Goal: Information Seeking & Learning: Learn about a topic

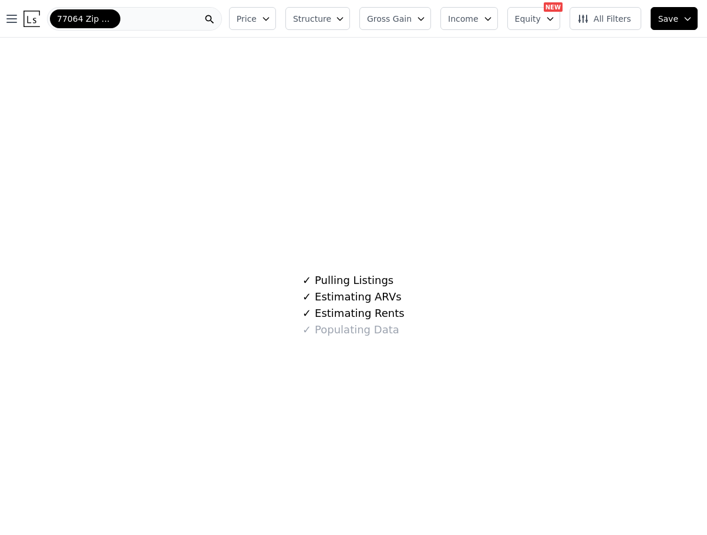
click at [222, 14] on div at bounding box center [210, 19] width 24 height 22
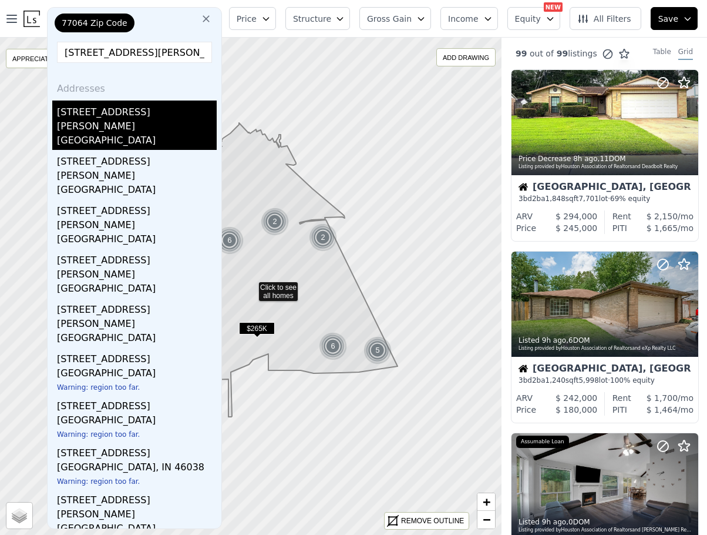
type input "[STREET_ADDRESS][PERSON_NAME]"
click at [112, 133] on div "[GEOGRAPHIC_DATA]" at bounding box center [137, 141] width 160 height 16
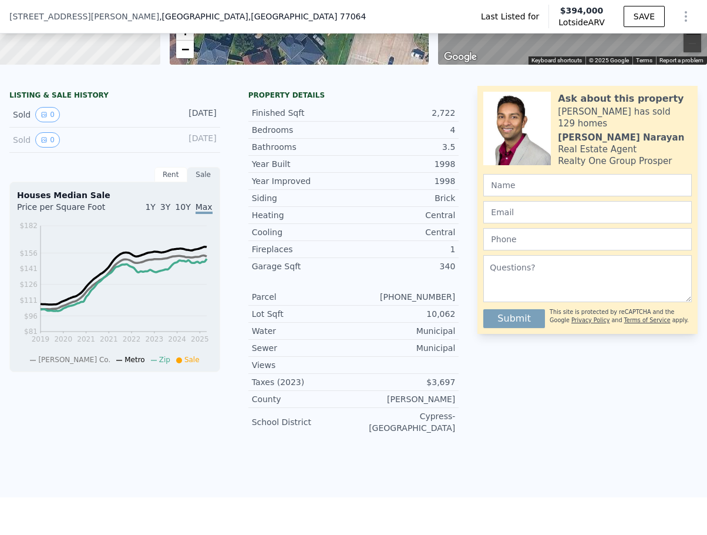
scroll to position [231, 0]
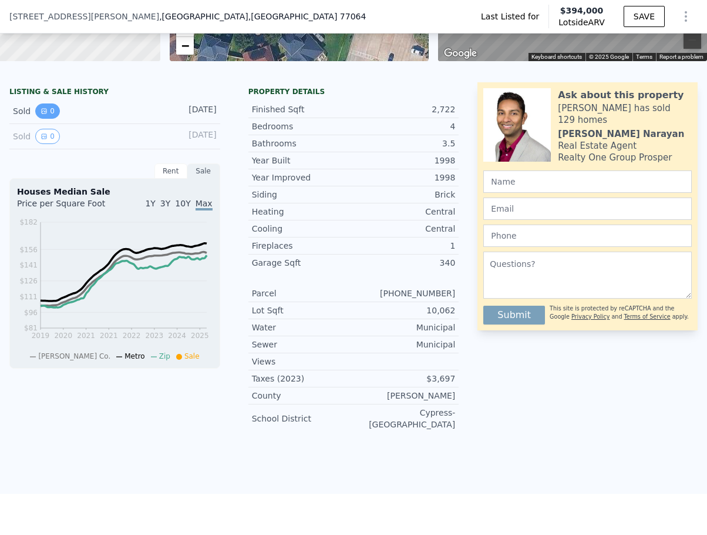
click at [39, 119] on button "0" at bounding box center [47, 110] width 25 height 15
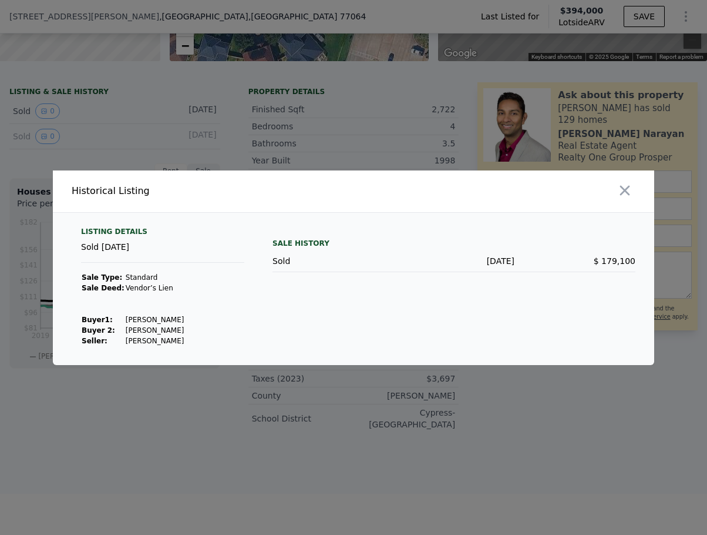
click at [168, 139] on div at bounding box center [353, 267] width 707 height 535
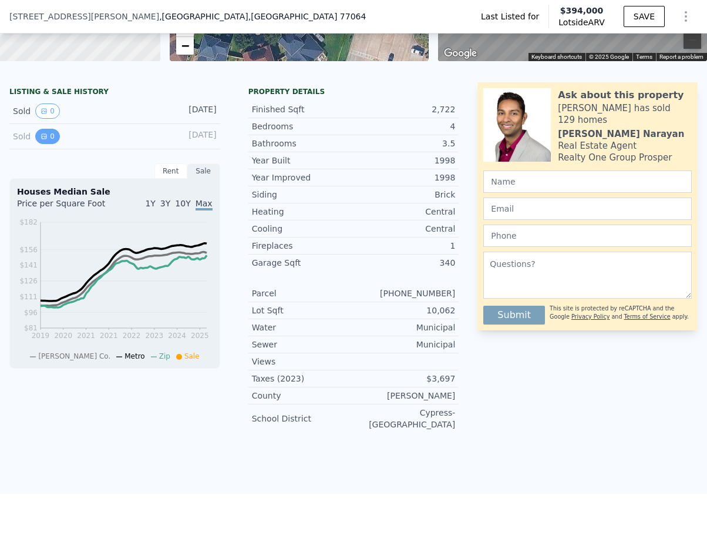
click at [51, 144] on button "0" at bounding box center [47, 136] width 25 height 15
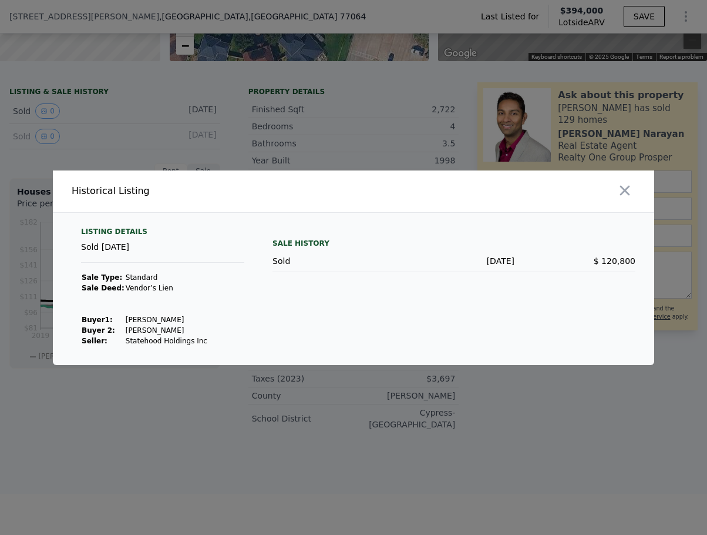
click at [120, 152] on div at bounding box center [353, 267] width 707 height 535
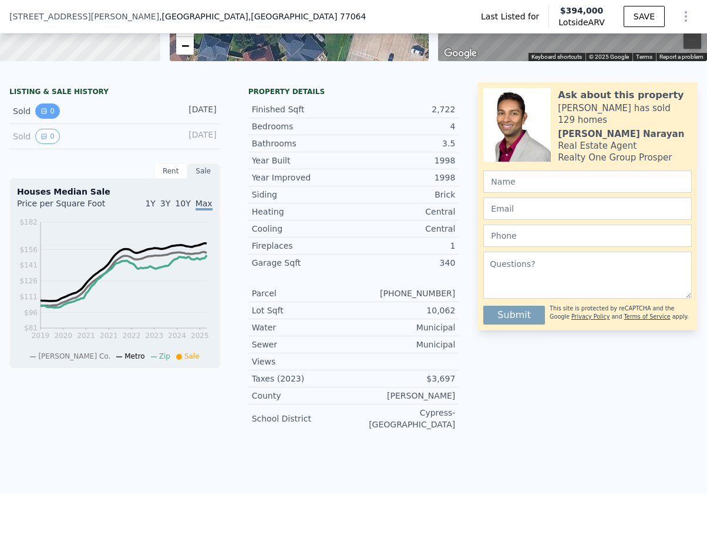
click at [52, 115] on button "0" at bounding box center [47, 110] width 25 height 15
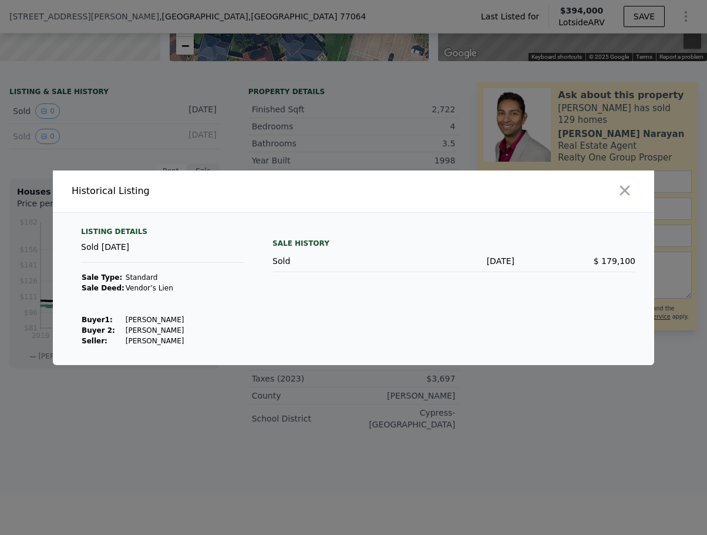
click at [140, 104] on div at bounding box center [353, 267] width 707 height 535
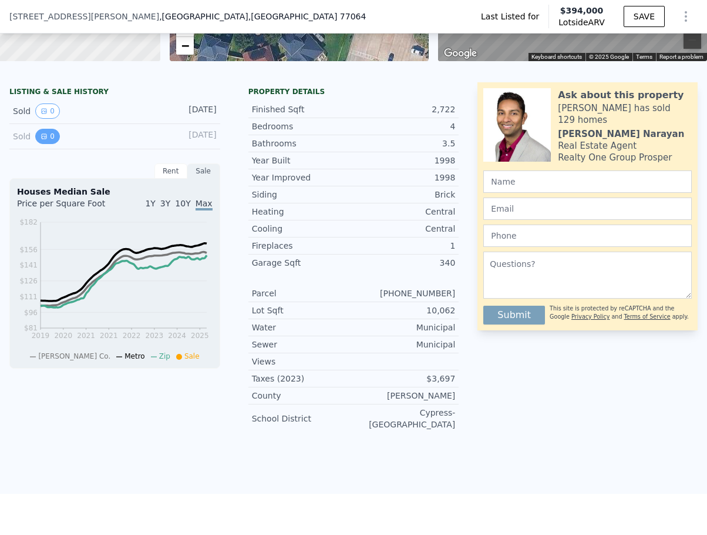
click at [42, 139] on icon "View historical data" at bounding box center [44, 136] width 5 height 5
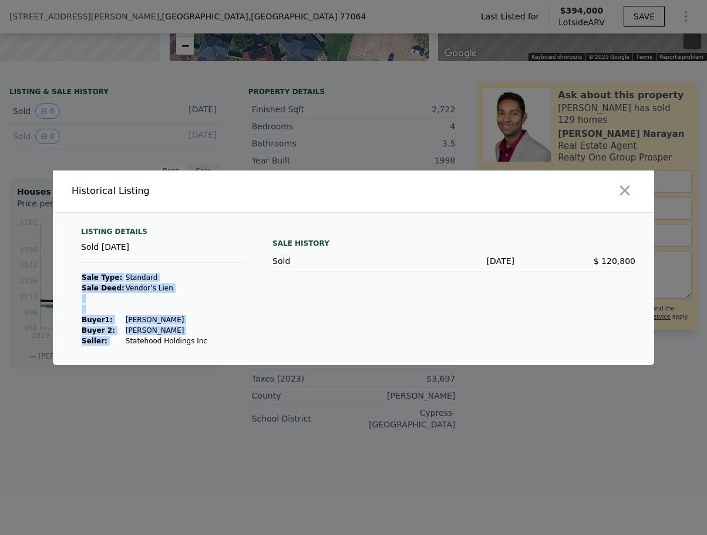
drag, startPoint x: 118, startPoint y: 340, endPoint x: 196, endPoint y: 338, distance: 77.6
click at [196, 338] on div "Listing Details Sold [DATE] Sale Type: Standard Sale Deed: Vendor’s Lien Buyer …" at bounding box center [163, 286] width 182 height 119
click at [183, 110] on div at bounding box center [353, 267] width 707 height 535
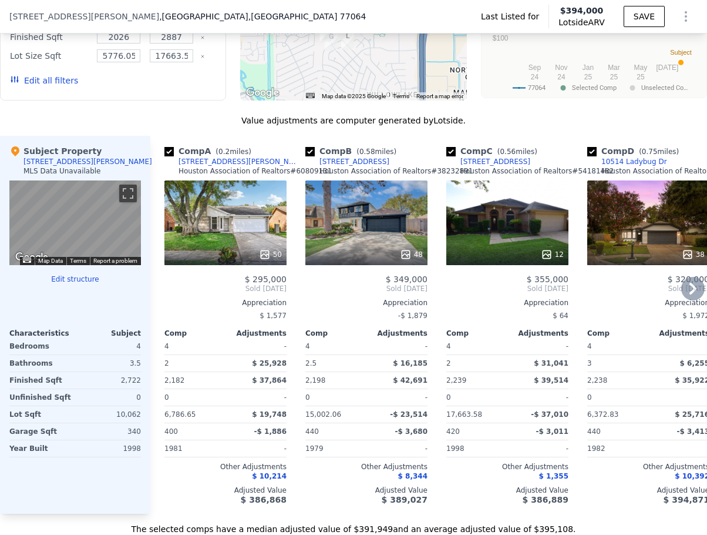
scroll to position [995, 0]
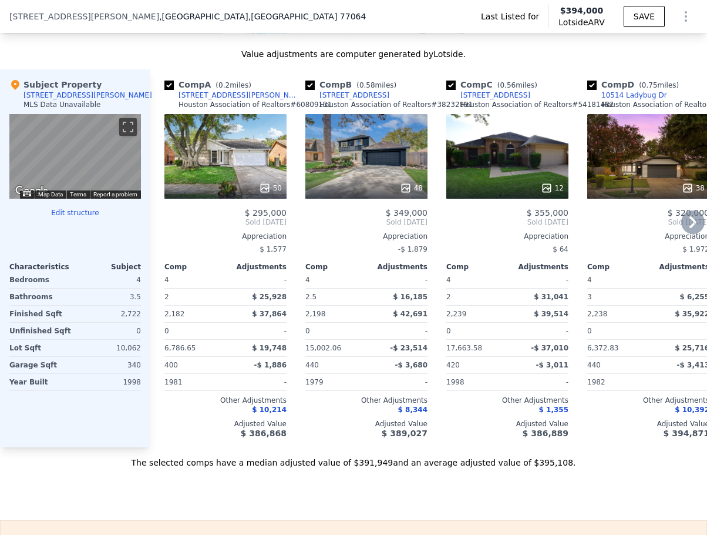
click at [647, 230] on icon at bounding box center [694, 222] width 24 height 24
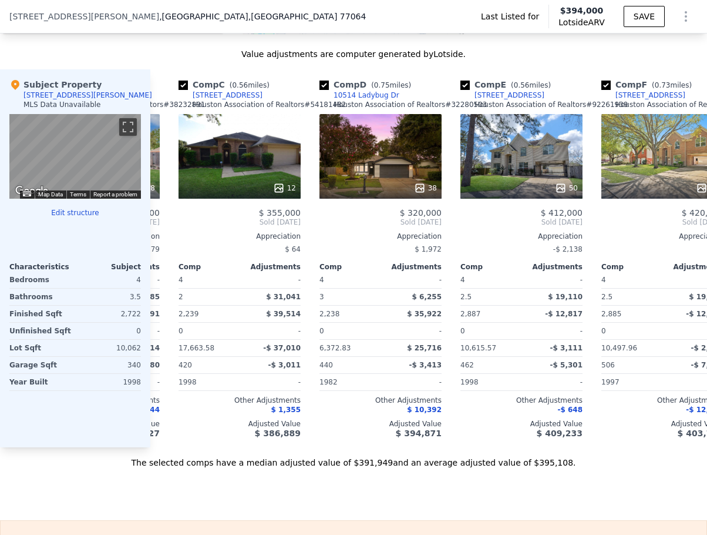
scroll to position [0, 282]
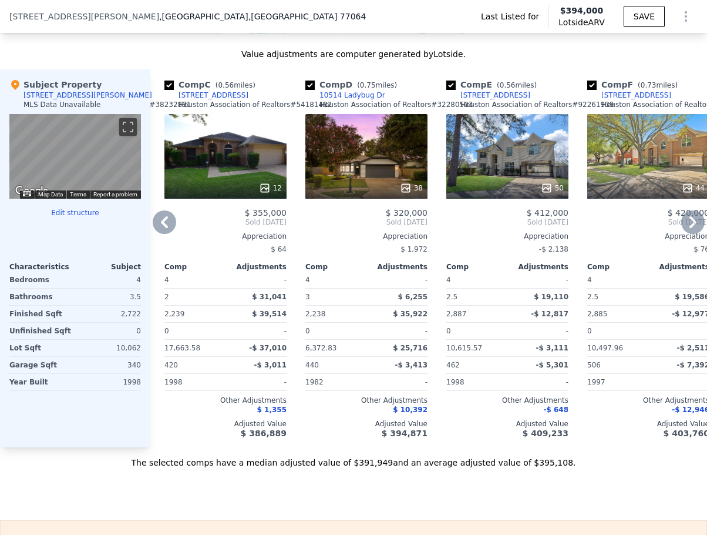
click at [165, 228] on icon at bounding box center [164, 222] width 7 height 12
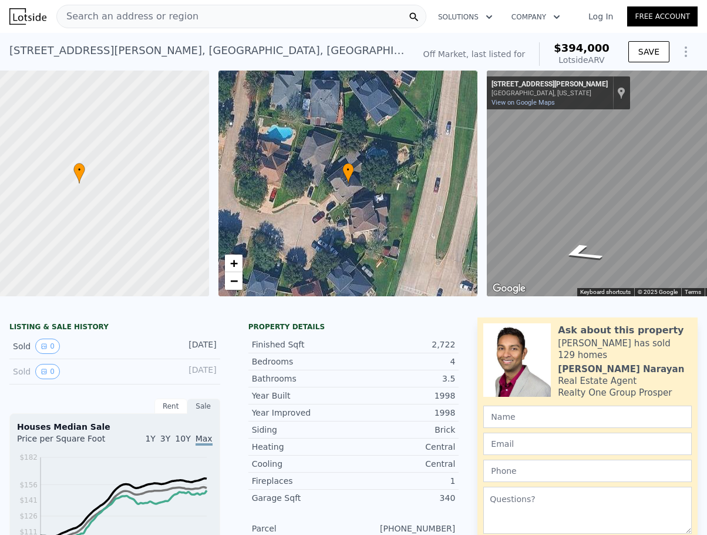
scroll to position [0, 113]
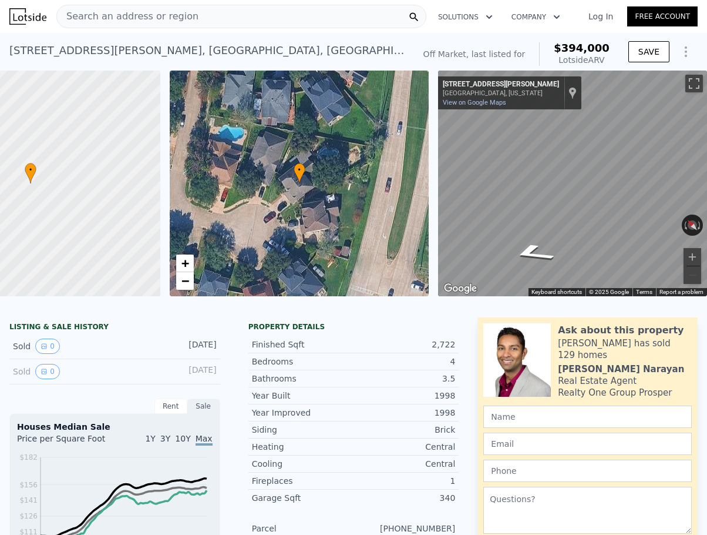
click at [502, 53] on div "Off Market, last listed for" at bounding box center [475, 54] width 102 height 12
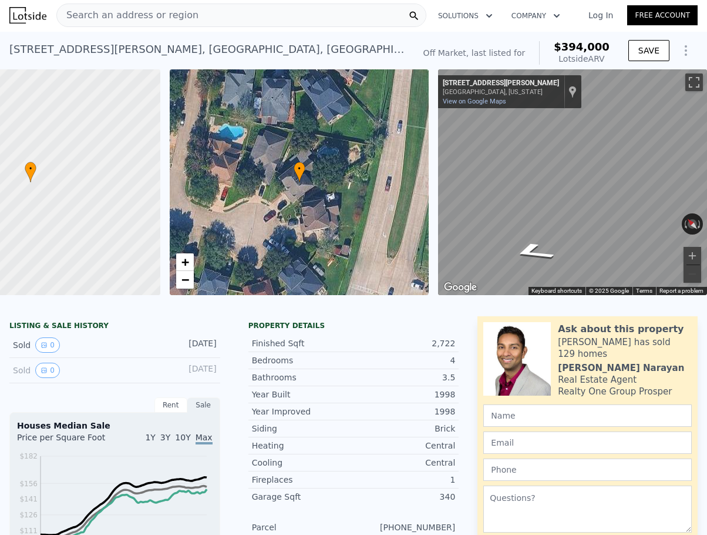
scroll to position [0, 0]
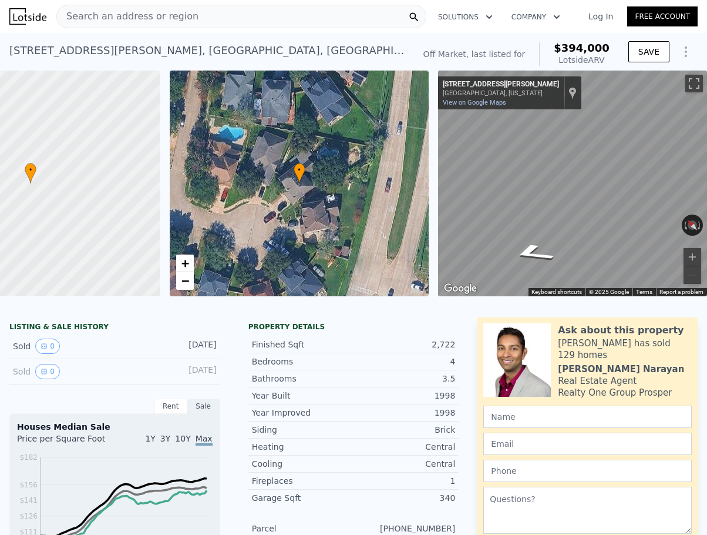
click at [127, 24] on div "Search an address or region" at bounding box center [128, 16] width 142 height 22
click at [464, 105] on link "View on Google Maps" at bounding box center [474, 103] width 63 height 8
click at [174, 23] on span "Search an address or region" at bounding box center [128, 16] width 142 height 14
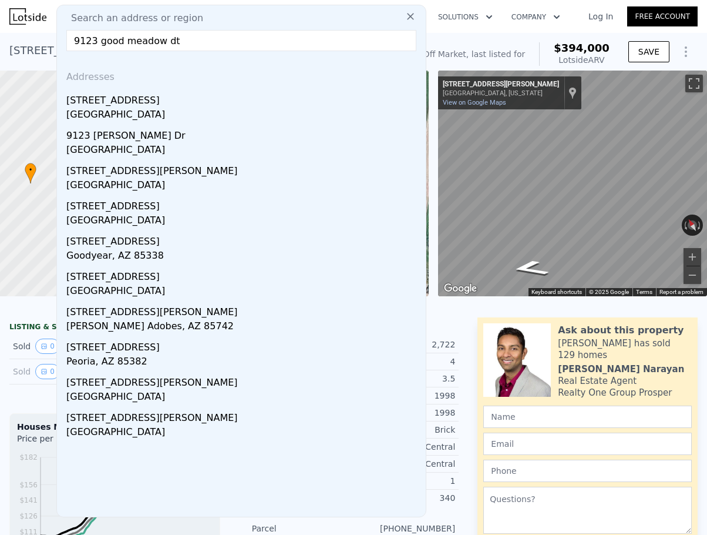
click at [181, 42] on input "9123 good meadow dt" at bounding box center [241, 40] width 350 height 21
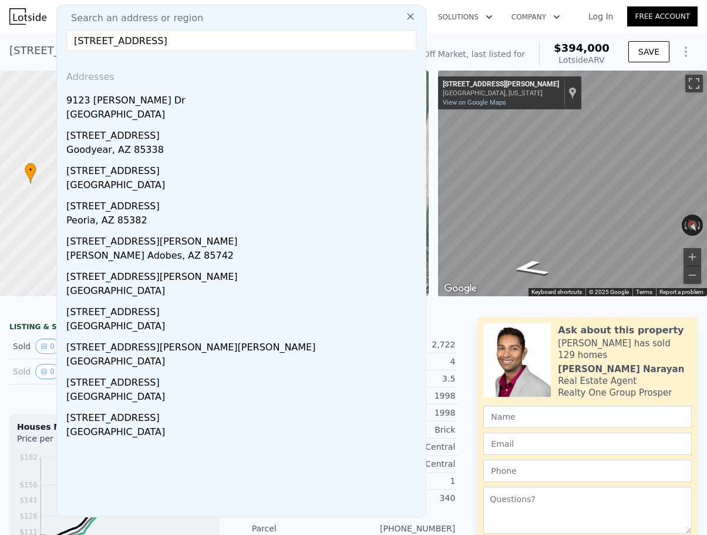
type input "[STREET_ADDRESS]"
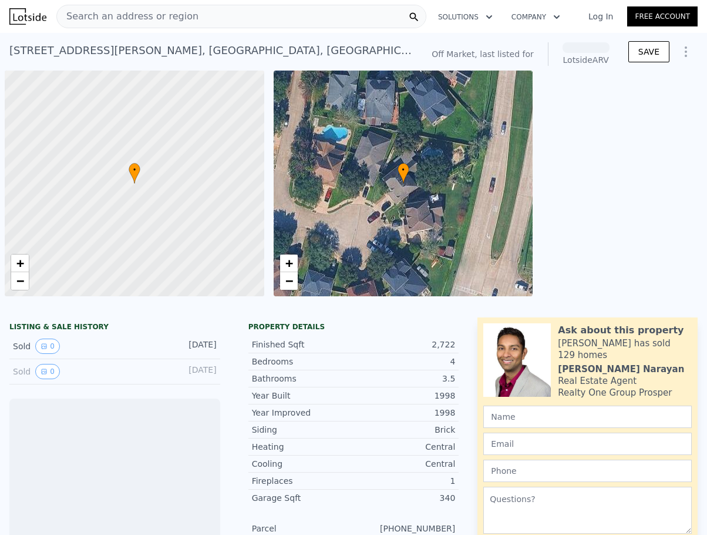
scroll to position [0, 5]
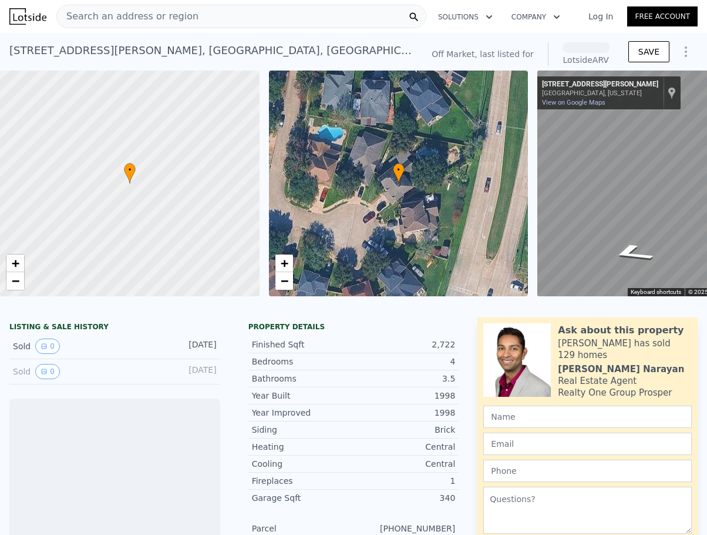
click at [141, 14] on span "Search an address or region" at bounding box center [128, 16] width 142 height 14
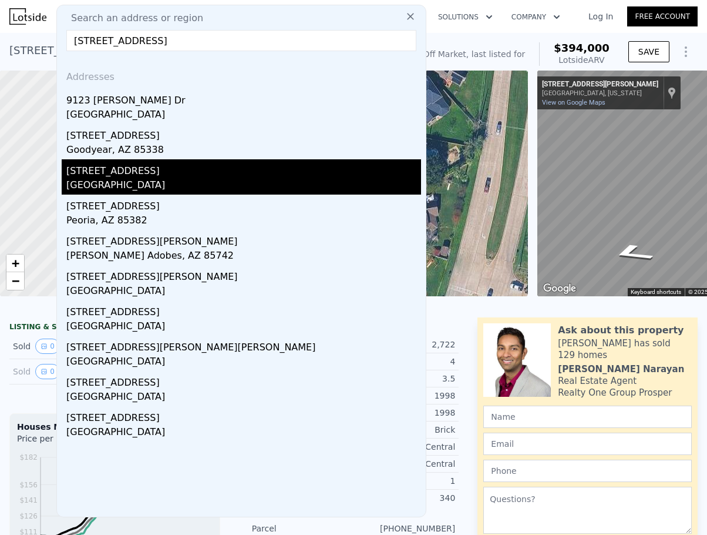
type input "9123 Good Meadow dr"
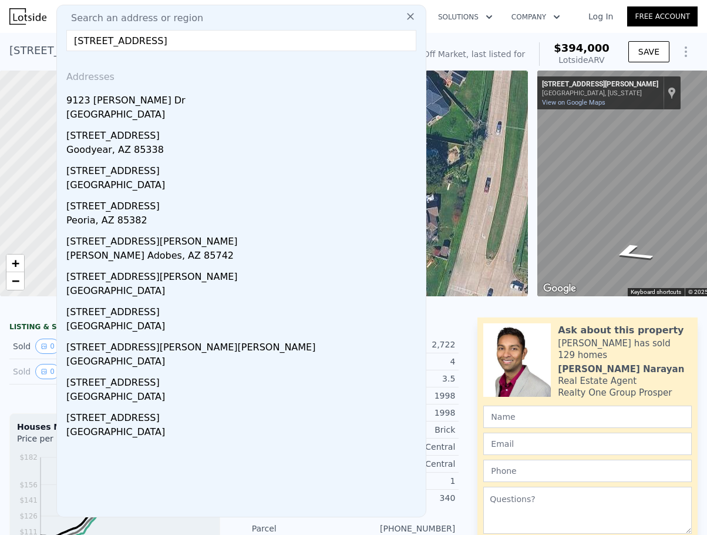
click at [173, 187] on div "[GEOGRAPHIC_DATA]" at bounding box center [243, 186] width 355 height 16
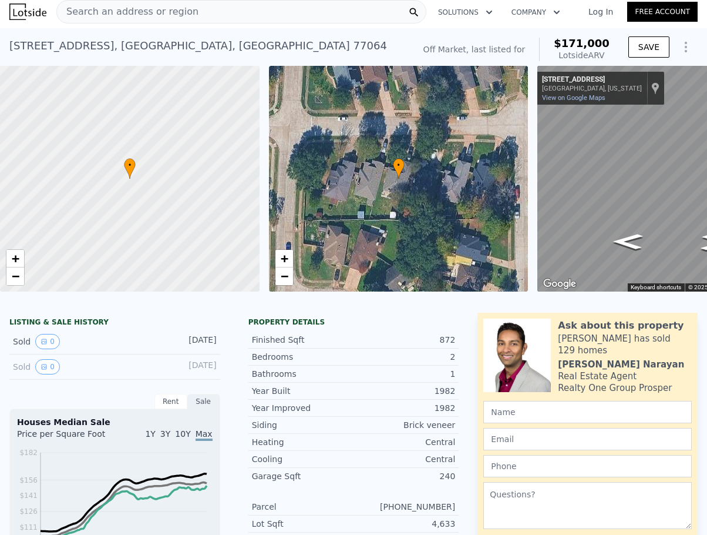
scroll to position [4, 0]
click at [39, 375] on button "0" at bounding box center [47, 367] width 25 height 15
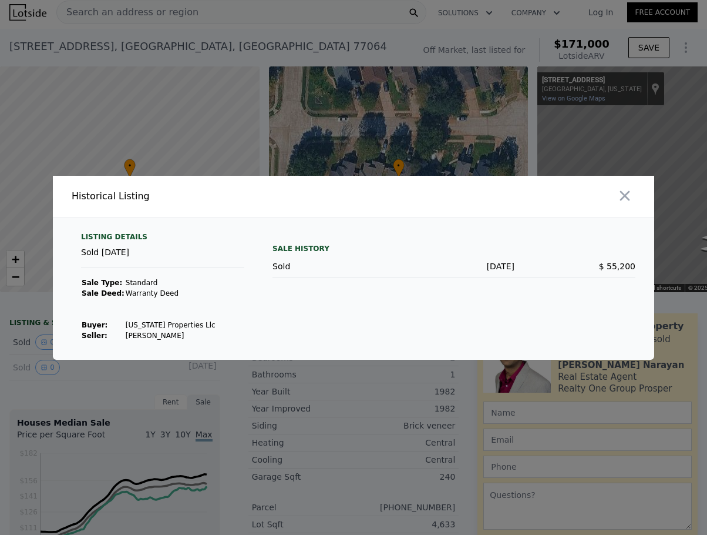
drag, startPoint x: 144, startPoint y: 367, endPoint x: 120, endPoint y: 372, distance: 24.7
click at [144, 368] on div at bounding box center [353, 267] width 707 height 535
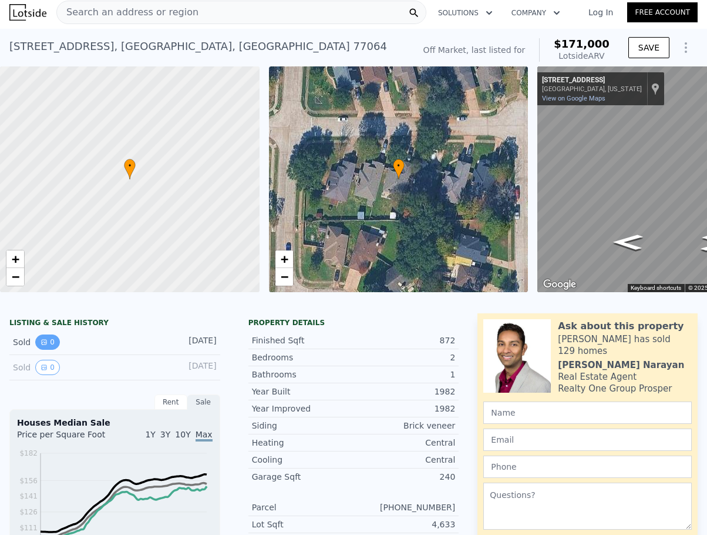
click at [35, 350] on button "0" at bounding box center [47, 341] width 25 height 15
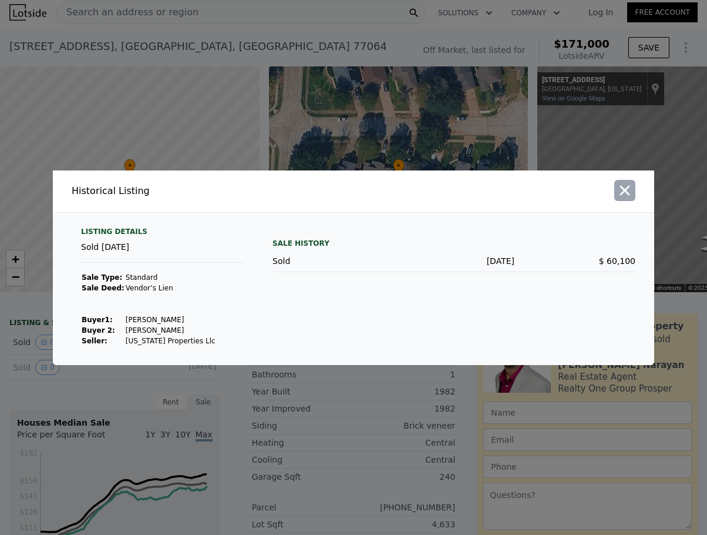
click at [627, 193] on icon "button" at bounding box center [625, 190] width 10 height 10
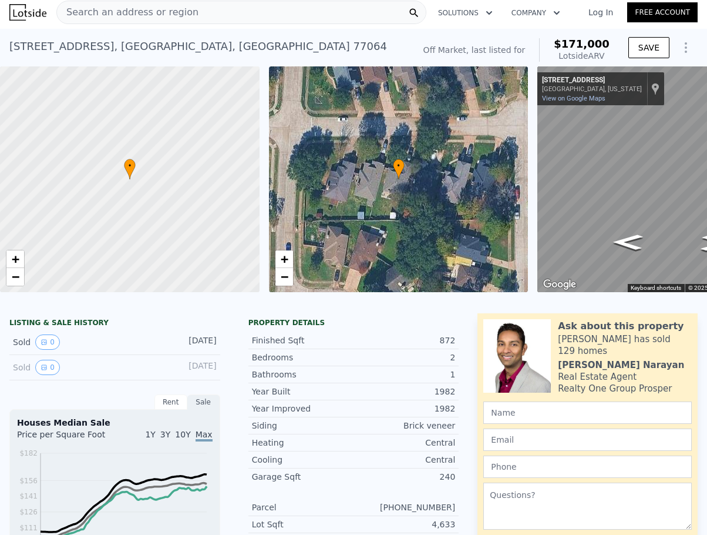
scroll to position [0, 0]
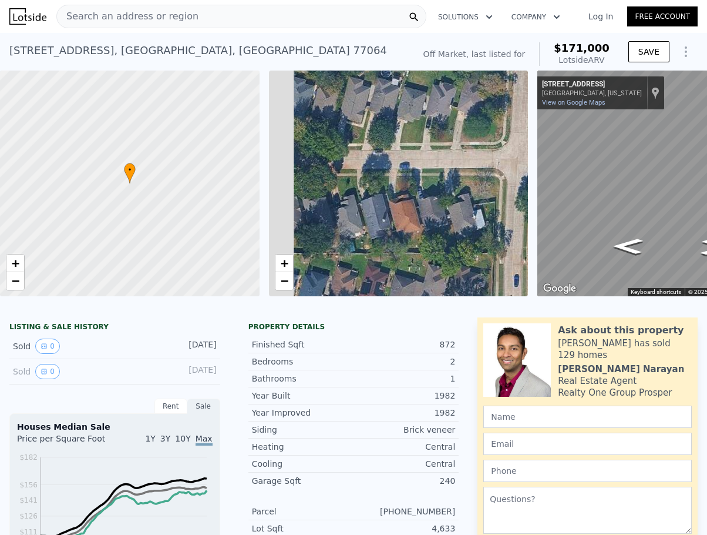
click at [584, 185] on div "• + − • + − ← Move left → Move right ↑ Move up ↓ Move down + Zoom in - Zoom out…" at bounding box center [353, 184] width 707 height 226
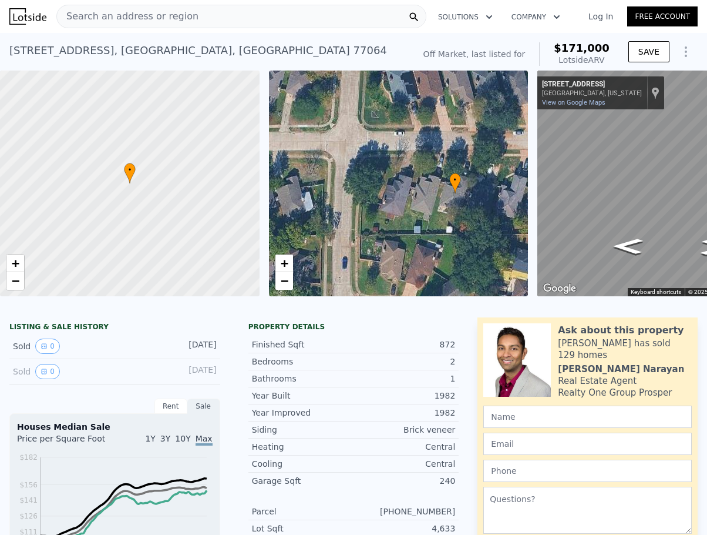
drag, startPoint x: 374, startPoint y: 165, endPoint x: 283, endPoint y: 154, distance: 91.7
click at [283, 154] on div "• + −" at bounding box center [399, 184] width 260 height 226
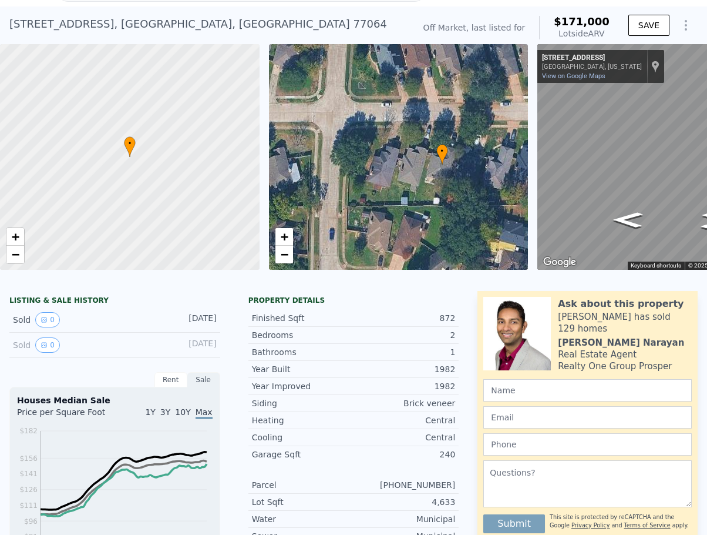
scroll to position [55, 0]
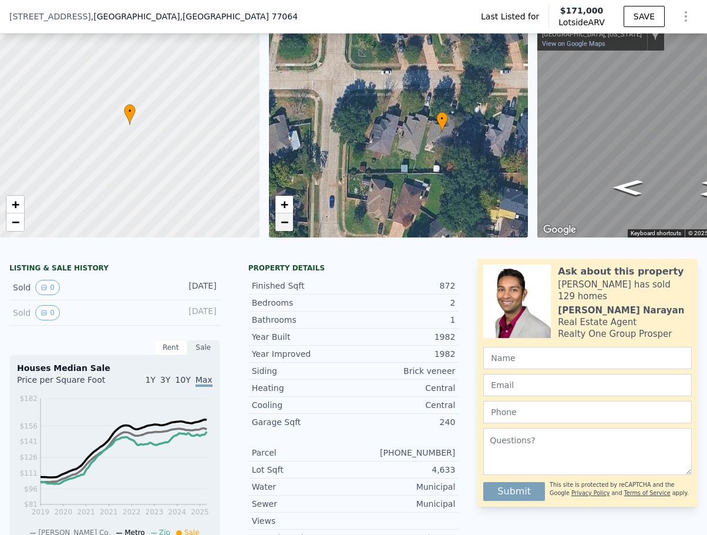
click at [286, 215] on link "−" at bounding box center [285, 222] width 18 height 18
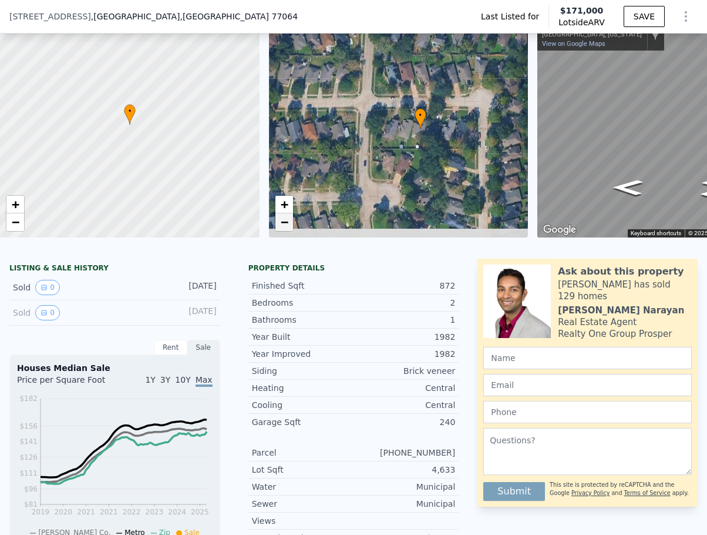
click at [286, 215] on link "−" at bounding box center [285, 222] width 18 height 18
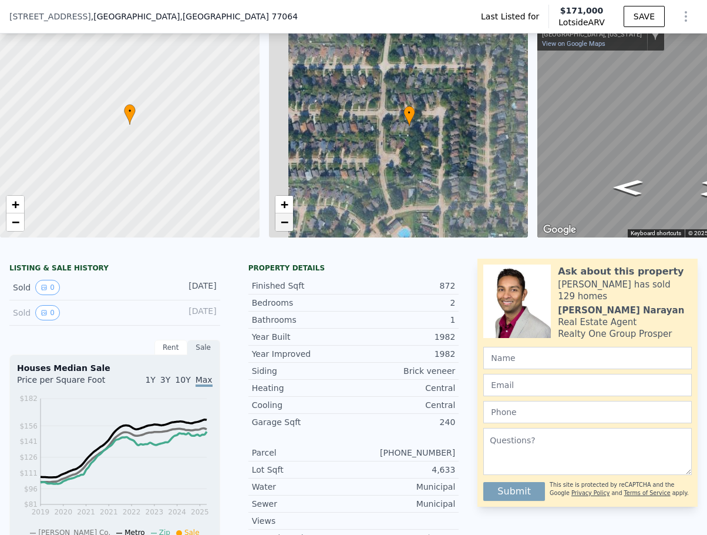
click at [286, 216] on span "−" at bounding box center [284, 221] width 8 height 15
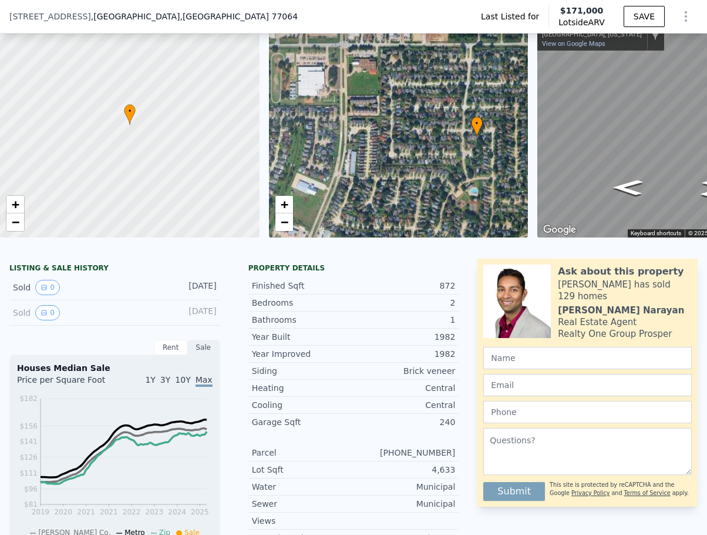
drag, startPoint x: 390, startPoint y: 110, endPoint x: 462, endPoint y: 125, distance: 74.3
click at [464, 124] on div "• + −" at bounding box center [399, 125] width 260 height 226
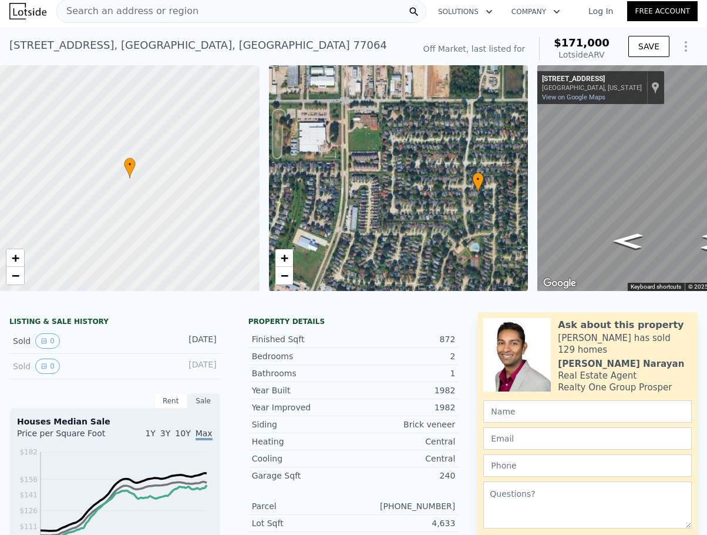
scroll to position [4, 0]
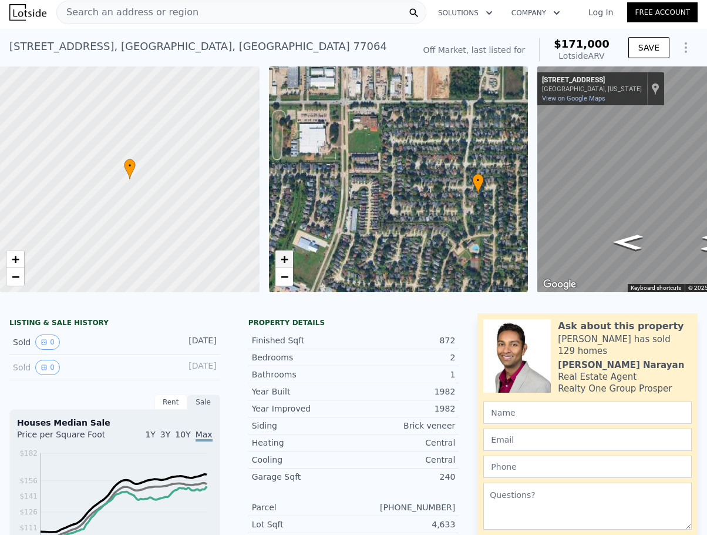
click at [284, 263] on span "+" at bounding box center [284, 258] width 8 height 15
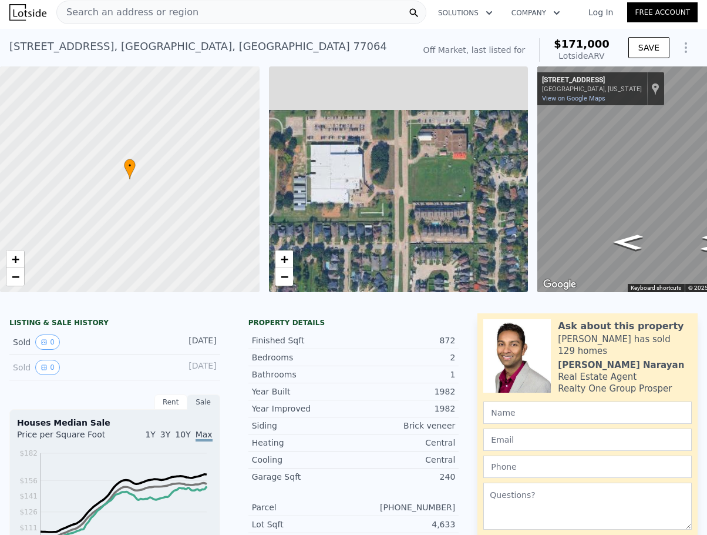
drag, startPoint x: 382, startPoint y: 203, endPoint x: 443, endPoint y: 290, distance: 105.9
click at [445, 289] on div "• + −" at bounding box center [399, 179] width 260 height 226
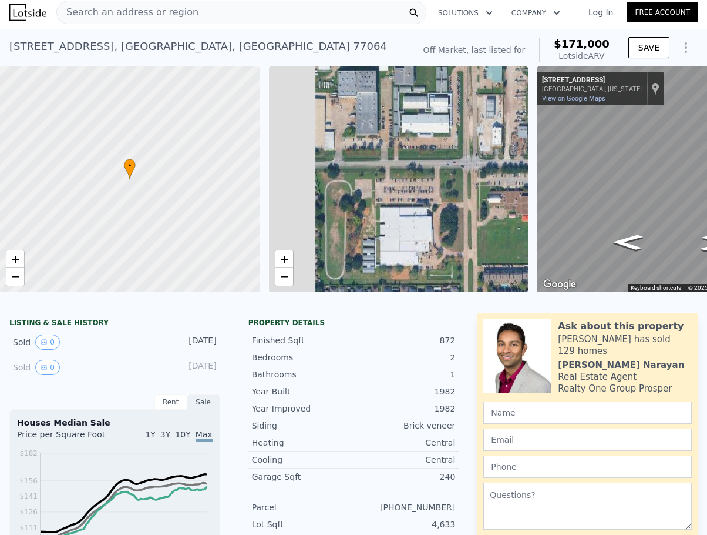
drag, startPoint x: 378, startPoint y: 150, endPoint x: 532, endPoint y: 181, distance: 156.4
click at [532, 192] on div "• + − • + − ← Move left → Move right ↑ Move up ↓ Move down + Zoom in - Zoom out…" at bounding box center [353, 179] width 707 height 226
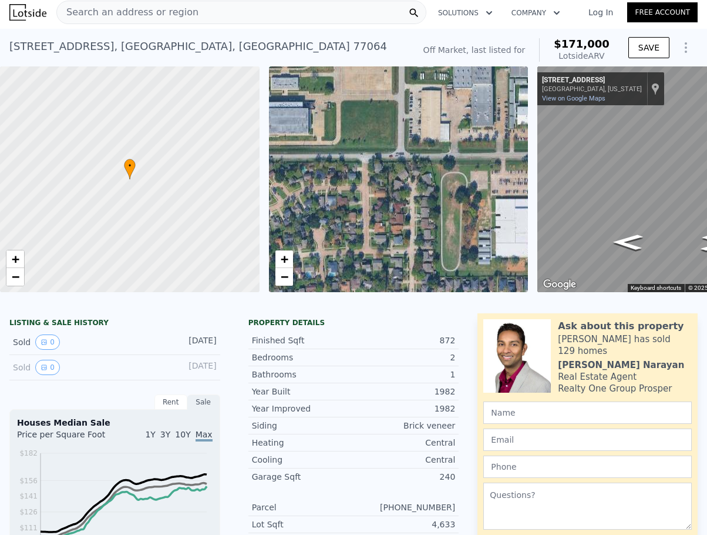
drag, startPoint x: 377, startPoint y: 169, endPoint x: 507, endPoint y: 172, distance: 130.5
click at [461, 169] on div "• + −" at bounding box center [399, 179] width 260 height 226
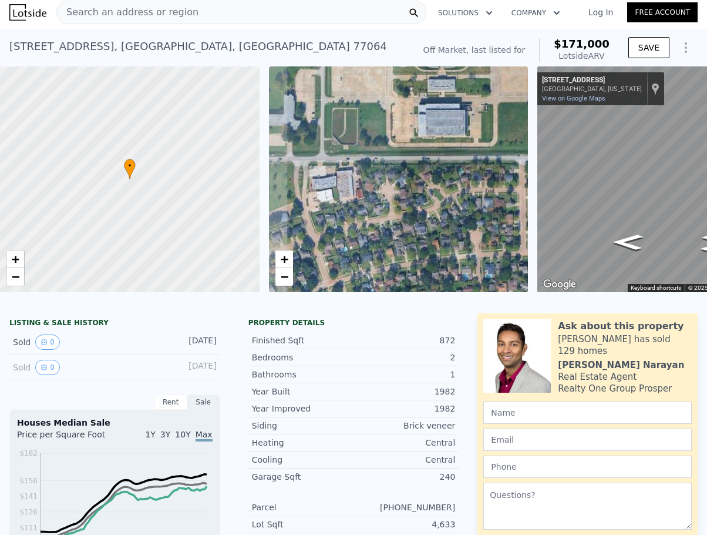
drag, startPoint x: 363, startPoint y: 165, endPoint x: 461, endPoint y: 163, distance: 97.5
click at [422, 165] on div "• + −" at bounding box center [399, 179] width 260 height 226
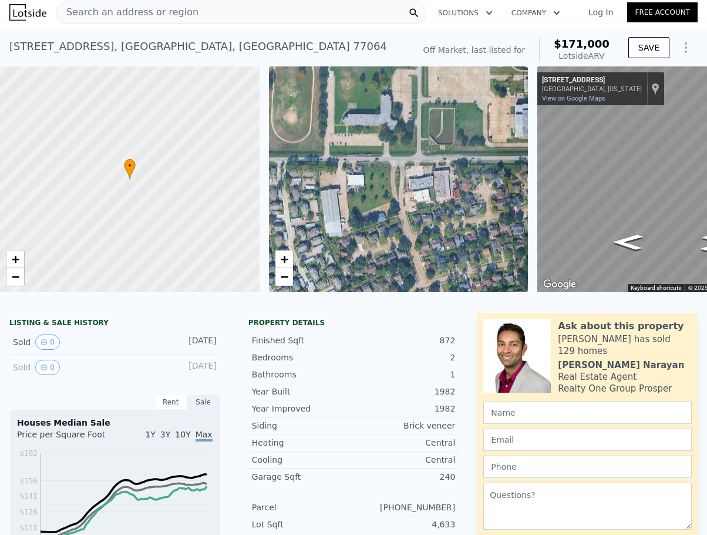
click at [482, 162] on div "• + −" at bounding box center [399, 179] width 260 height 226
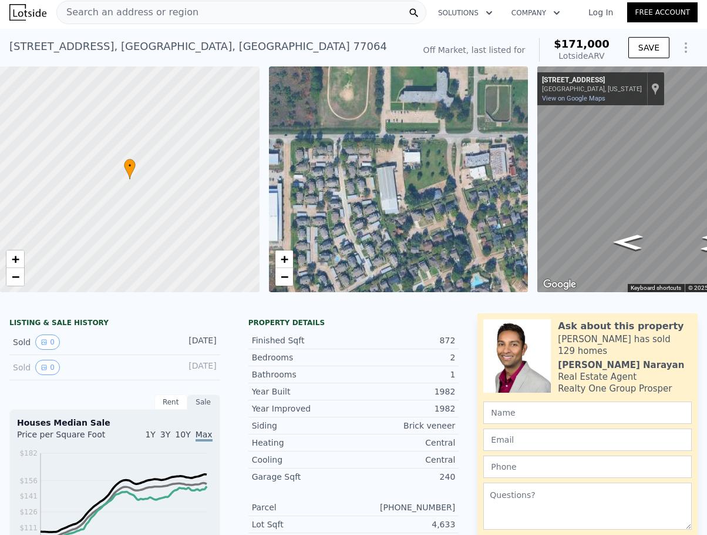
drag, startPoint x: 384, startPoint y: 142, endPoint x: 272, endPoint y: 99, distance: 119.4
click at [294, 109] on div "• + −" at bounding box center [399, 179] width 260 height 226
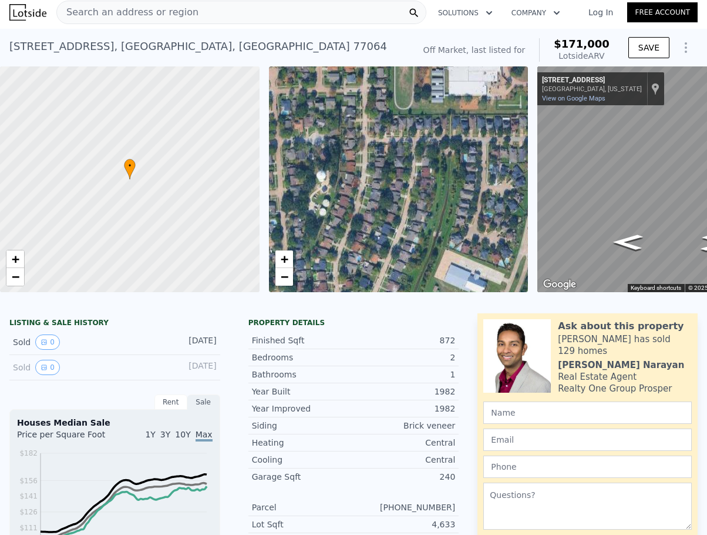
drag, startPoint x: 308, startPoint y: 110, endPoint x: 242, endPoint y: 102, distance: 66.8
click at [289, 105] on div "• + −" at bounding box center [399, 179] width 260 height 226
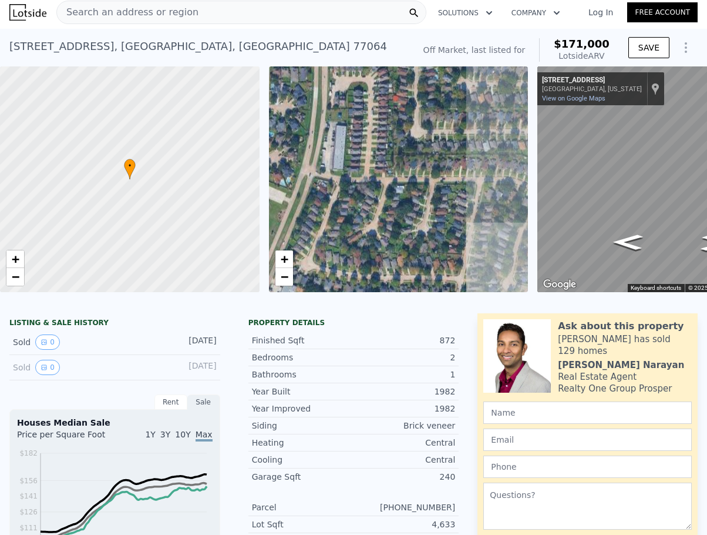
drag, startPoint x: 384, startPoint y: 178, endPoint x: 303, endPoint y: 135, distance: 92.2
click at [313, 139] on div "• + −" at bounding box center [399, 179] width 260 height 226
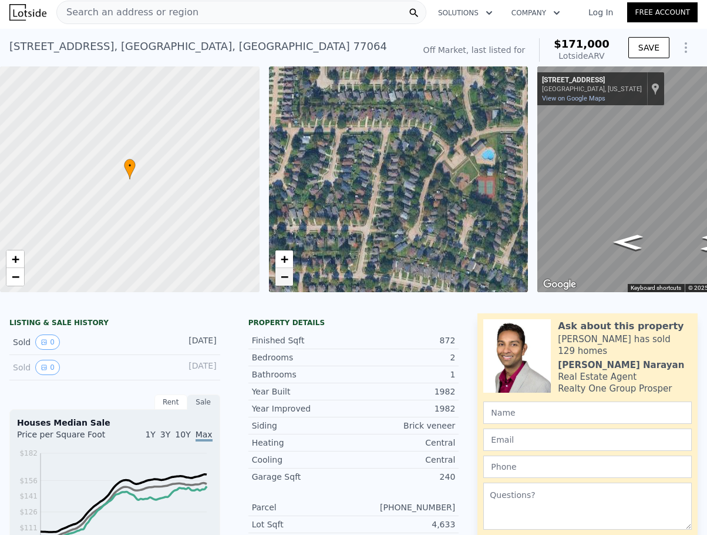
click at [291, 283] on link "−" at bounding box center [285, 277] width 18 height 18
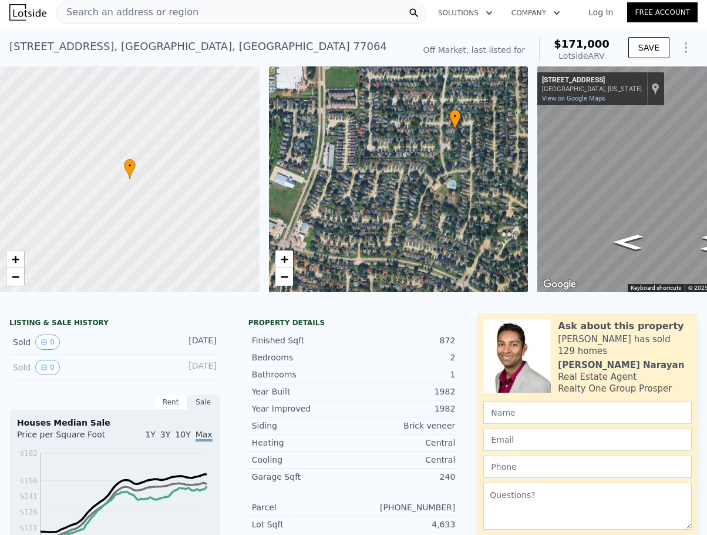
drag, startPoint x: 329, startPoint y: 140, endPoint x: 411, endPoint y: 234, distance: 124.5
click at [411, 233] on div "• + −" at bounding box center [399, 179] width 260 height 226
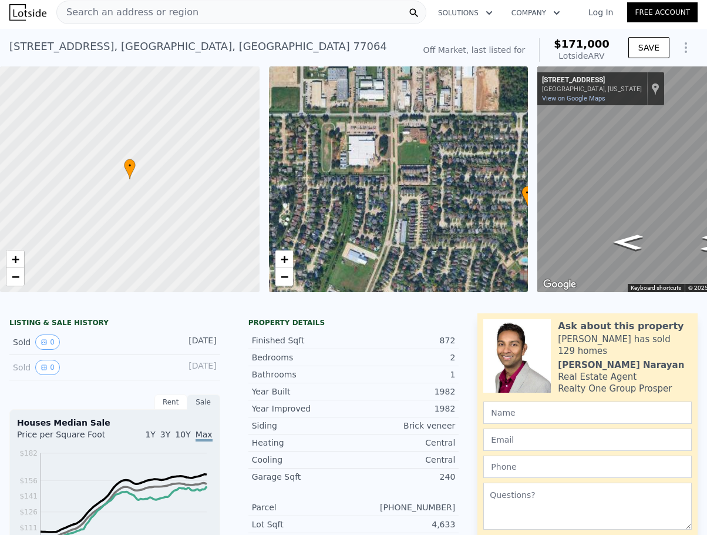
drag, startPoint x: 372, startPoint y: 118, endPoint x: 377, endPoint y: 220, distance: 102.3
click at [377, 220] on div "• + −" at bounding box center [399, 179] width 260 height 226
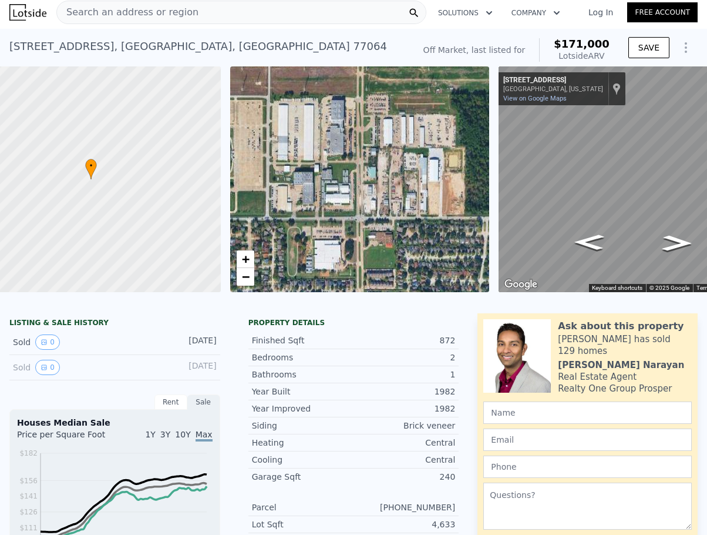
scroll to position [0, 113]
